Goal: Information Seeking & Learning: Learn about a topic

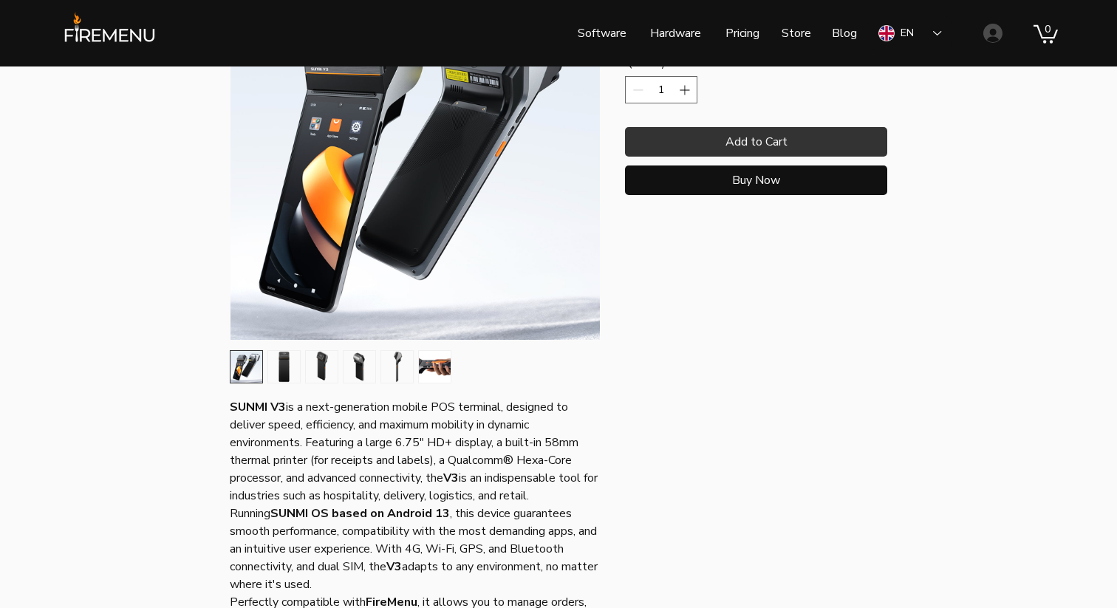
scroll to position [287, 0]
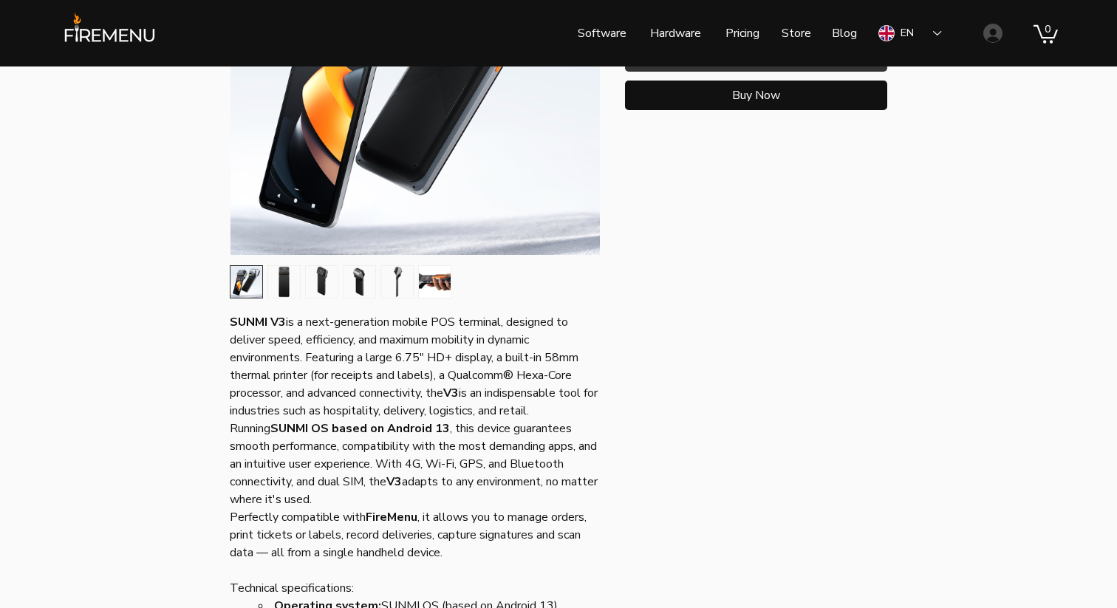
click at [301, 265] on div "main content" at bounding box center [414, 281] width 375 height 39
click at [282, 273] on img "2 / 6" at bounding box center [284, 282] width 32 height 32
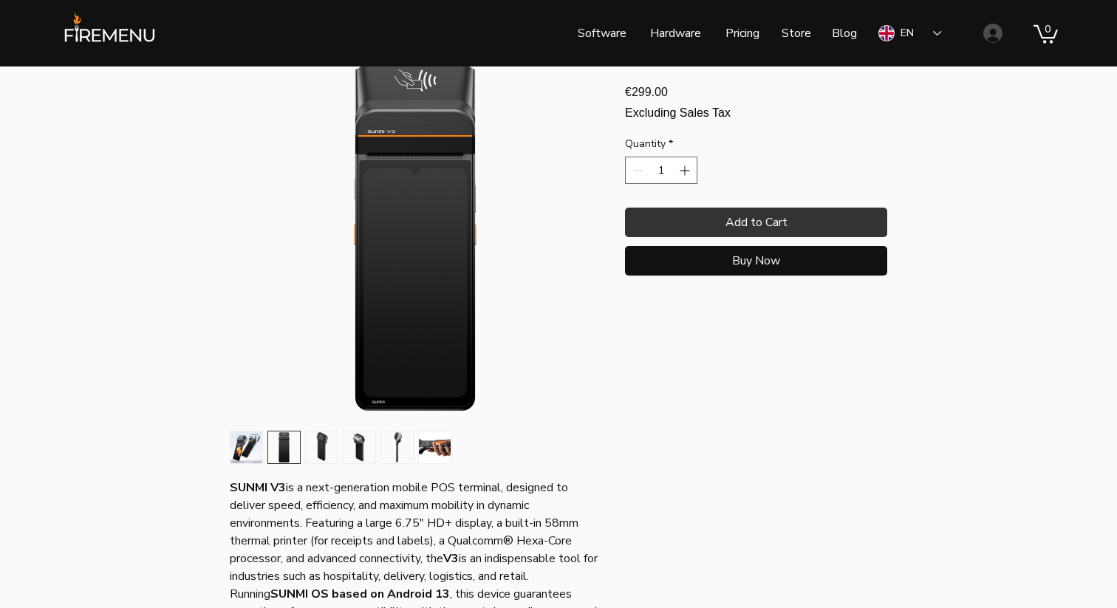
scroll to position [92, 0]
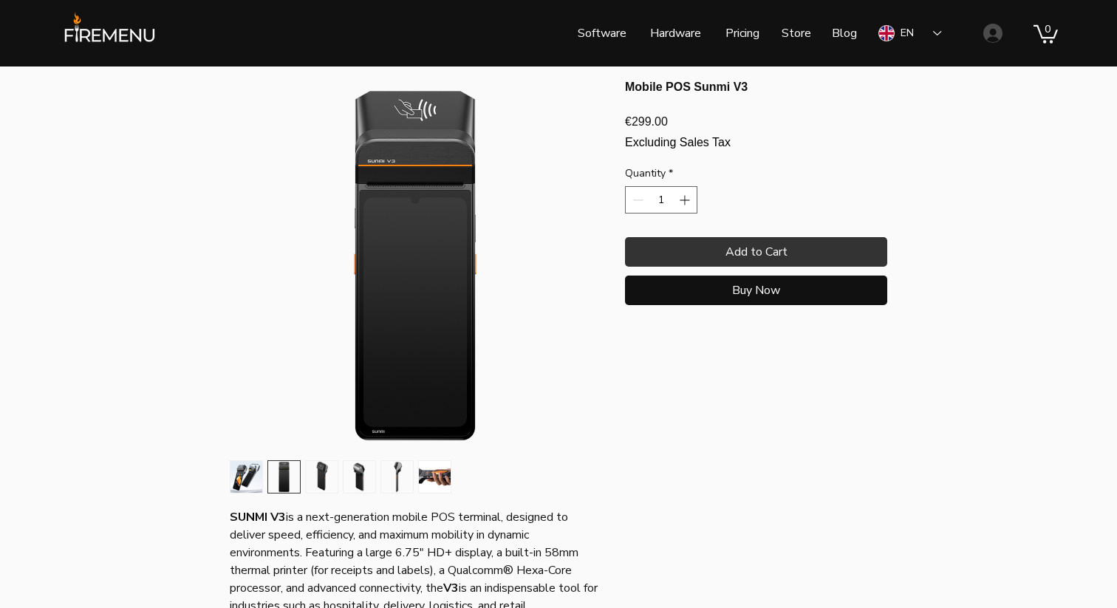
click at [327, 484] on img "3 / 6" at bounding box center [322, 477] width 32 height 32
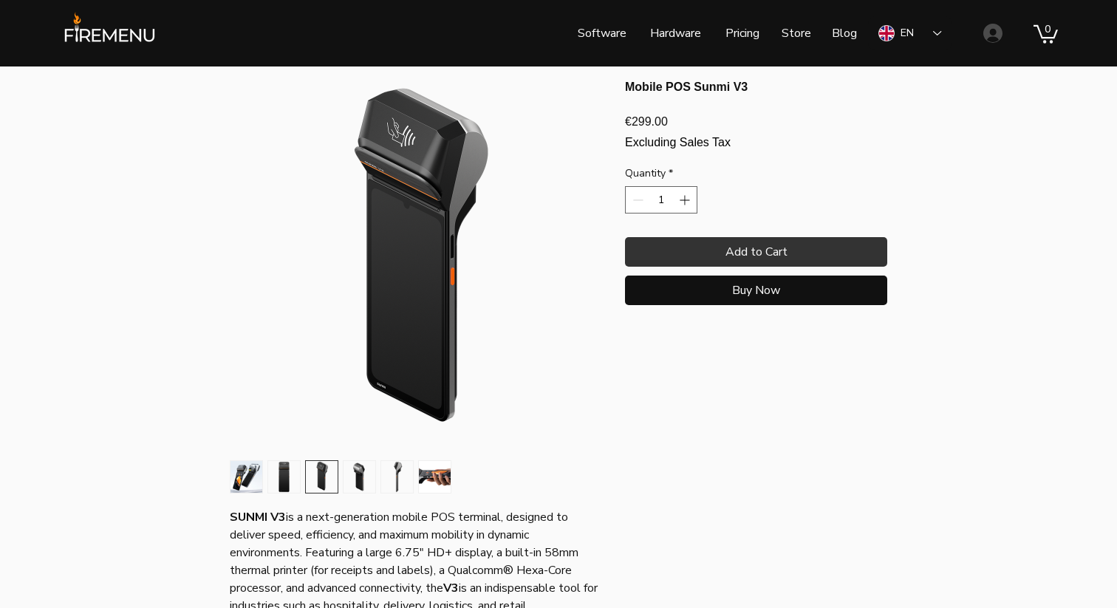
click at [367, 482] on img "4 / 6" at bounding box center [360, 477] width 32 height 32
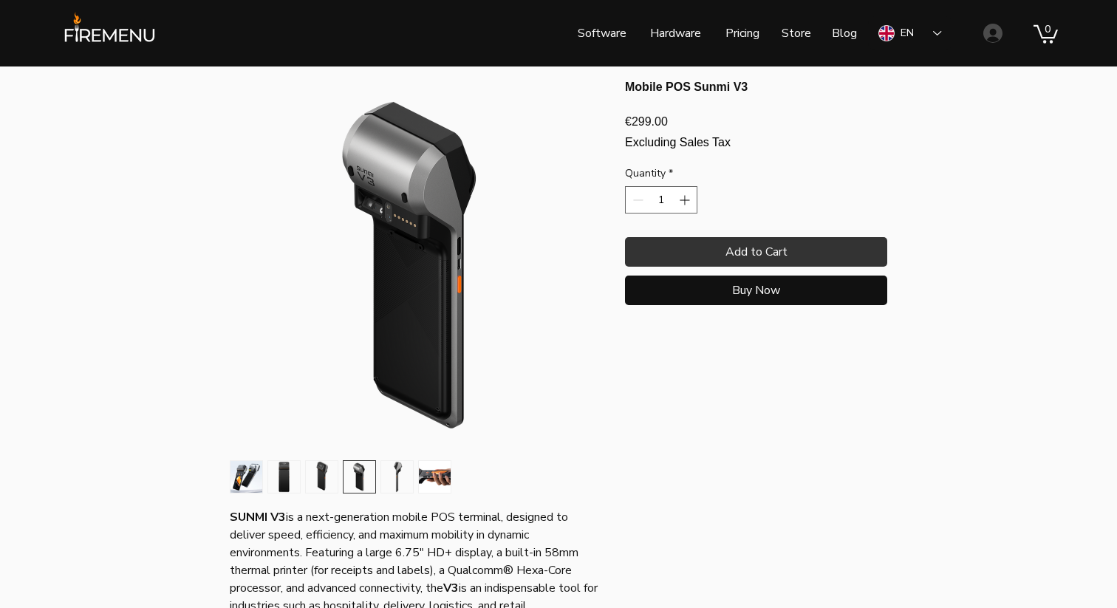
click at [421, 479] on img "6 / 6" at bounding box center [435, 477] width 32 height 32
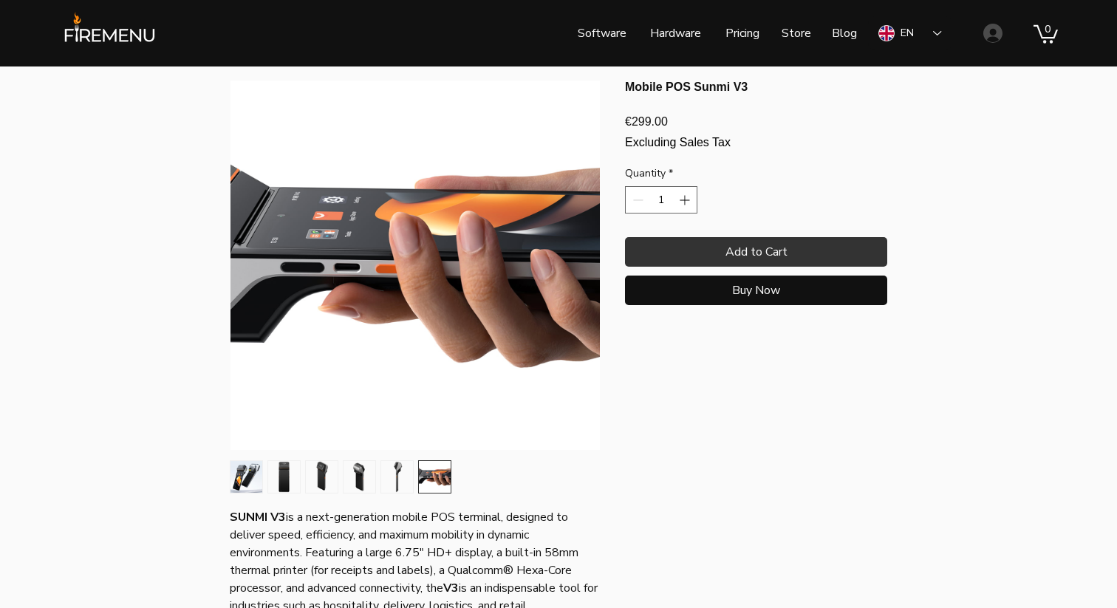
click at [462, 476] on div "main content" at bounding box center [414, 476] width 369 height 33
click at [279, 472] on img "2 / 6" at bounding box center [284, 477] width 32 height 32
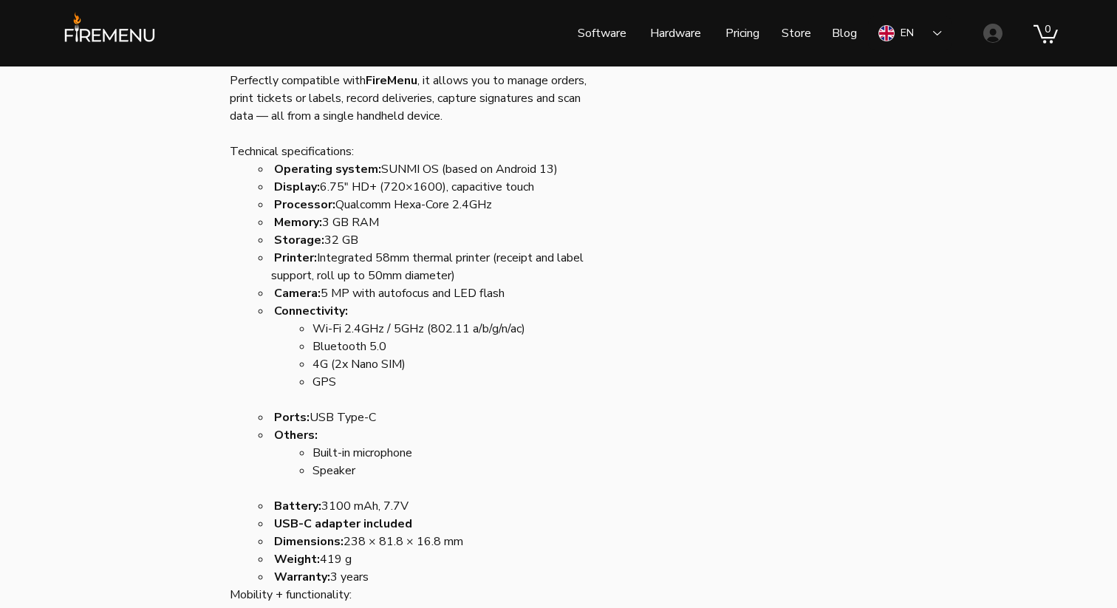
scroll to position [723, 0]
drag, startPoint x: 382, startPoint y: 589, endPoint x: 375, endPoint y: 539, distance: 50.8
click at [375, 539] on pre "SUNMI V3 is a next-generation mobile POS terminal, designed to deliver speed, e…" at bounding box center [414, 294] width 369 height 834
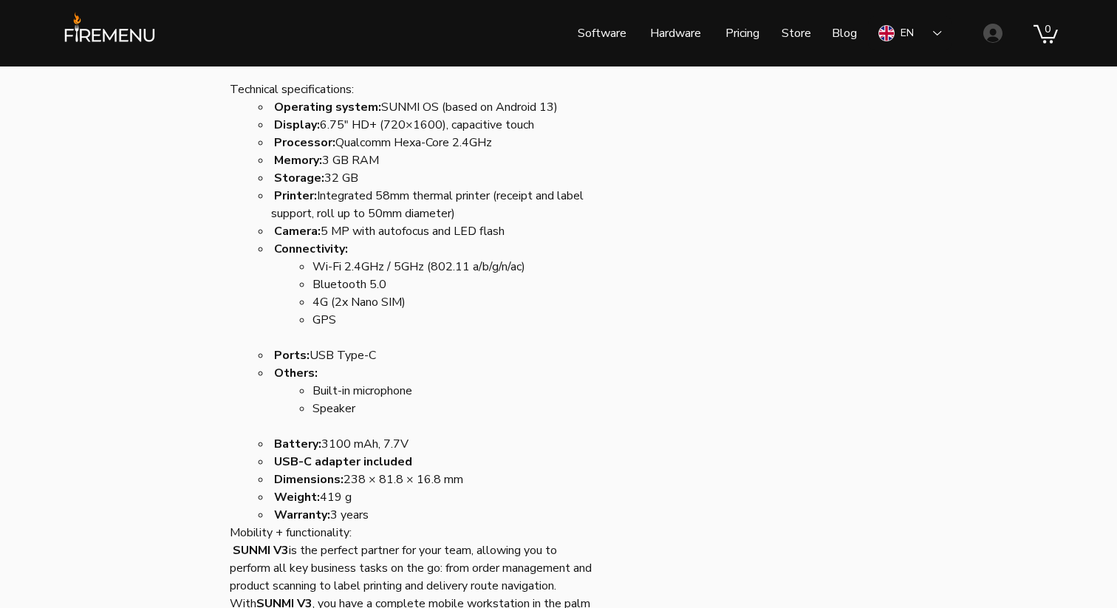
scroll to position [752, 0]
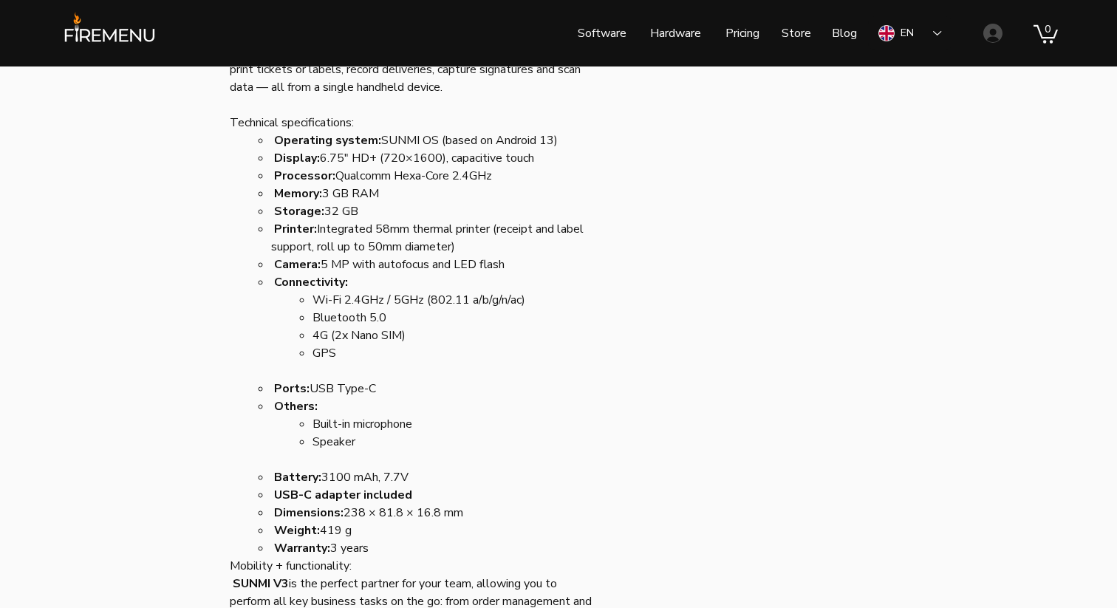
click at [381, 576] on p "SUNMI V3 is the perfect partner for your team, allowing you to perform all key …" at bounding box center [414, 601] width 369 height 53
drag, startPoint x: 370, startPoint y: 535, endPoint x: 258, endPoint y: 137, distance: 413.1
click at [258, 137] on ul "Operating system: SUNMI OS (based on Android 13) Display: 6.75" HD+ (720×1600),…" at bounding box center [421, 345] width 358 height 426
copy ul "Operating system: SUNMI OS (based on Android 13) Display: 6.75" HD+ (720×1600),…"
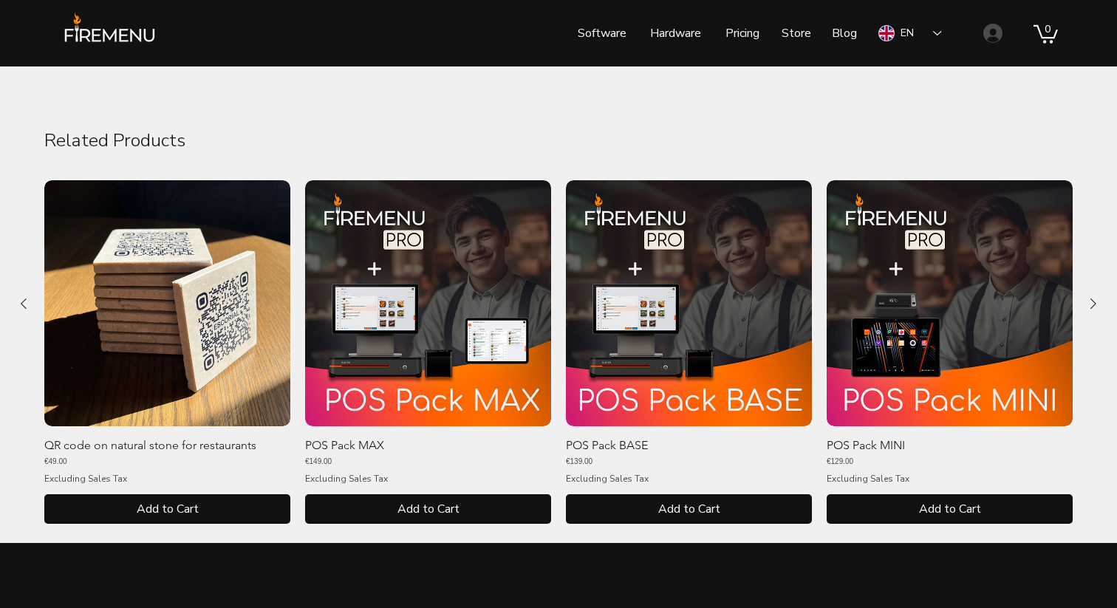
scroll to position [1410, 0]
